Goal: Information Seeking & Learning: Learn about a topic

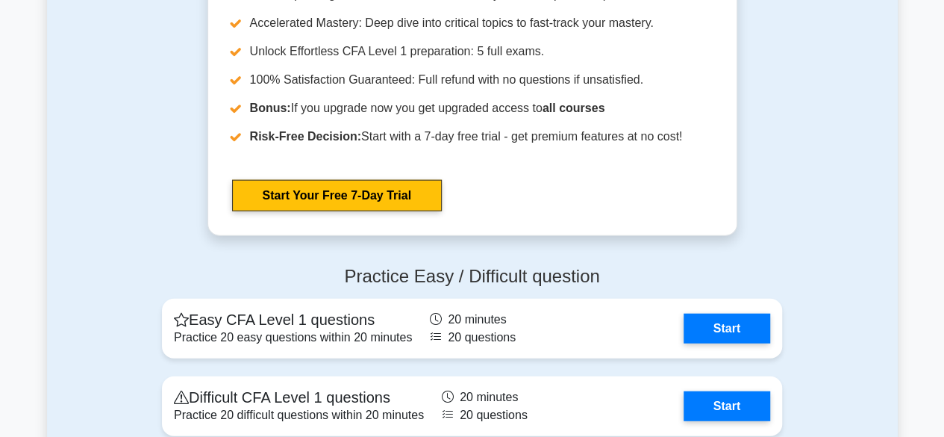
scroll to position [1707, 0]
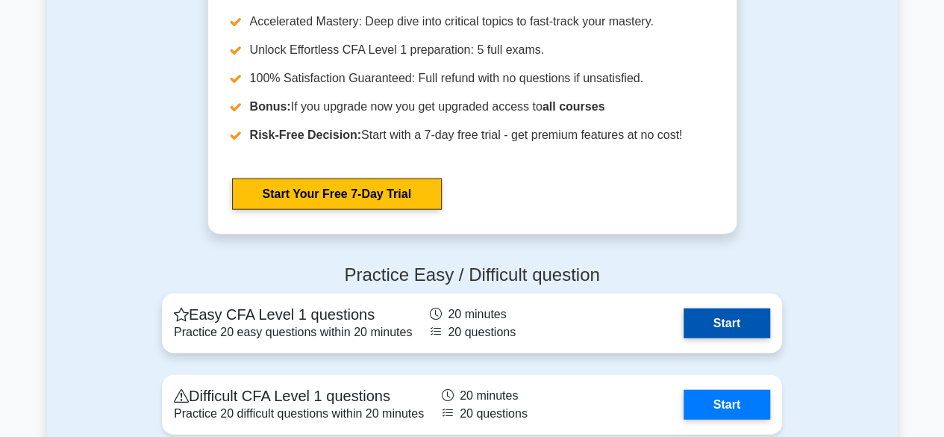
click at [732, 320] on link "Start" at bounding box center [727, 323] width 87 height 30
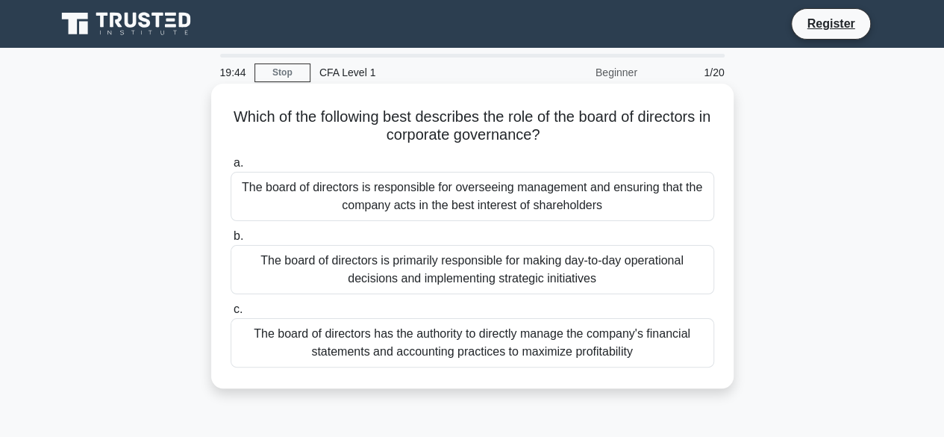
click at [617, 201] on div "The board of directors is responsible for overseeing management and ensuring th…" at bounding box center [473, 196] width 484 height 49
click at [231, 168] on input "a. The board of directors is responsible for overseeing management and ensuring…" at bounding box center [231, 163] width 0 height 10
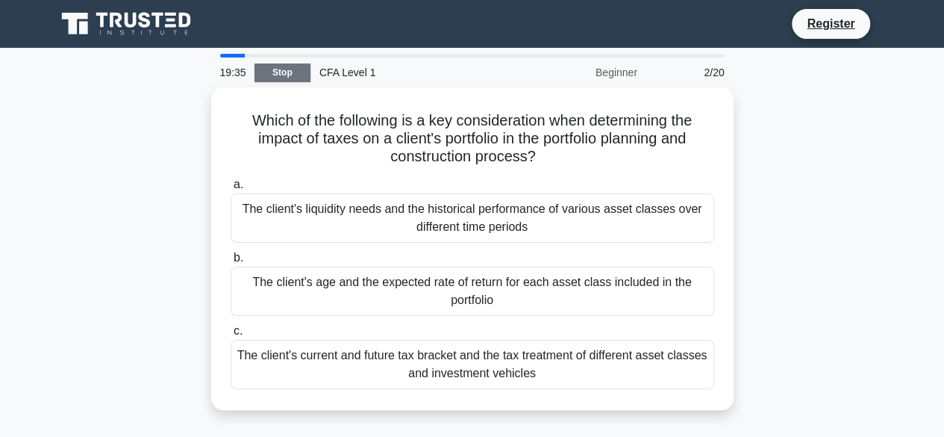
click at [288, 72] on link "Stop" at bounding box center [283, 72] width 56 height 19
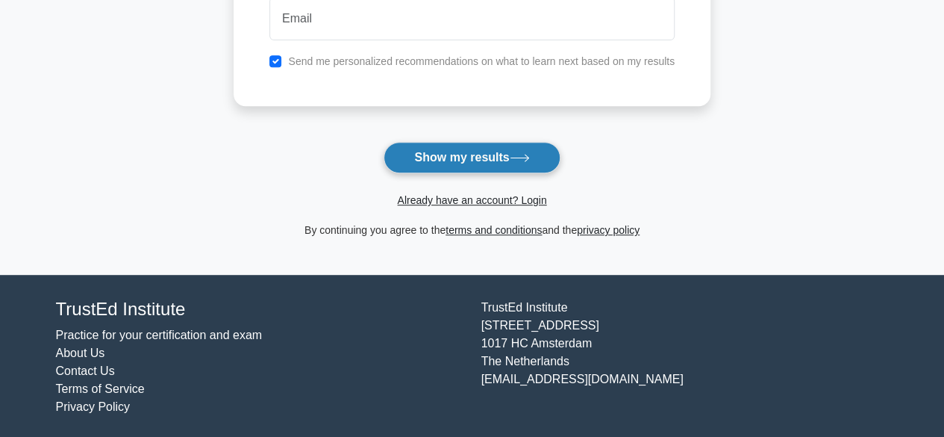
click at [457, 149] on button "Show my results" at bounding box center [472, 157] width 176 height 31
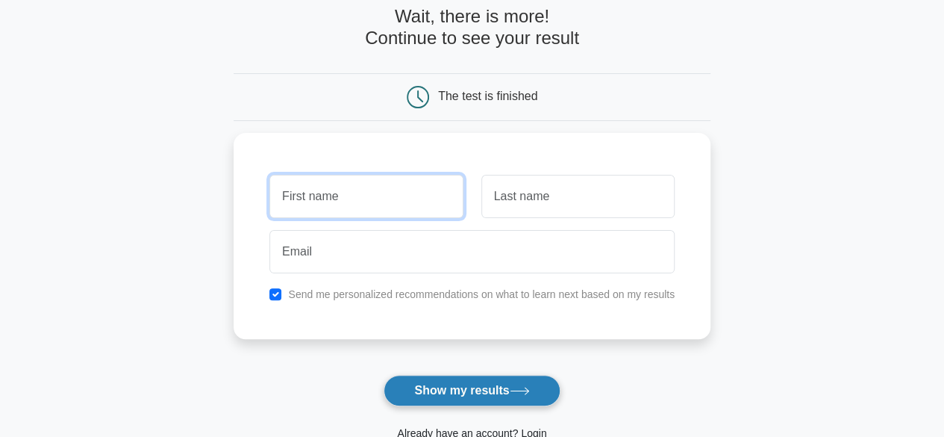
scroll to position [55, 0]
